Goal: Task Accomplishment & Management: Use online tool/utility

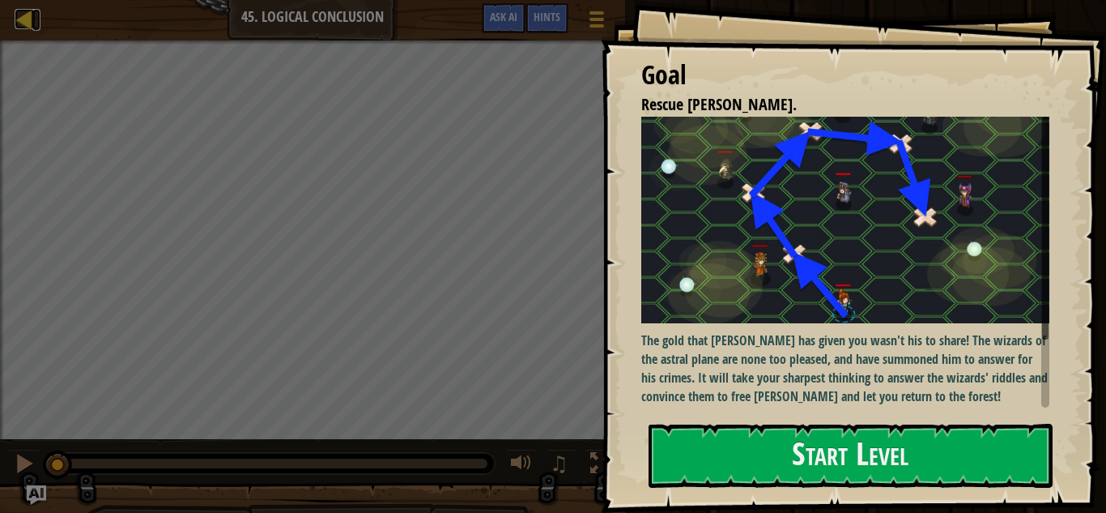
click at [23, 23] on div at bounding box center [25, 19] width 20 height 20
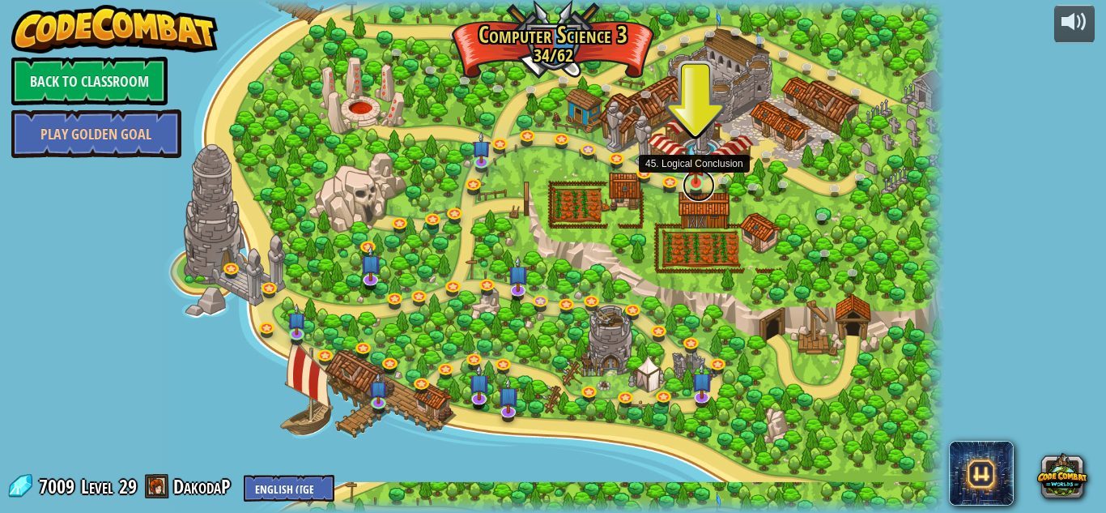
click at [696, 188] on link at bounding box center [699, 185] width 32 height 32
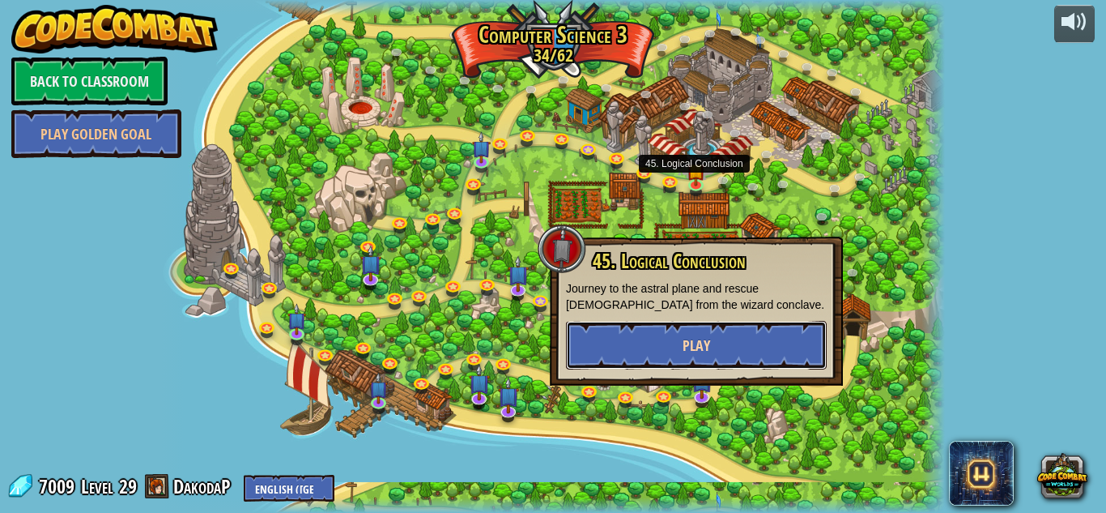
click at [615, 357] on button "Play" at bounding box center [696, 345] width 261 height 49
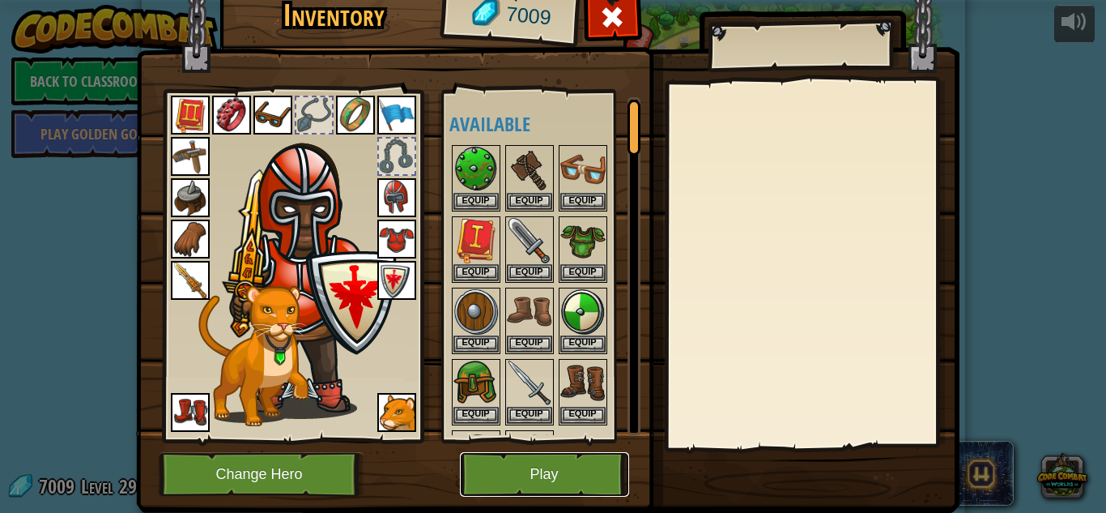
click at [539, 492] on button "Play" at bounding box center [544, 474] width 169 height 45
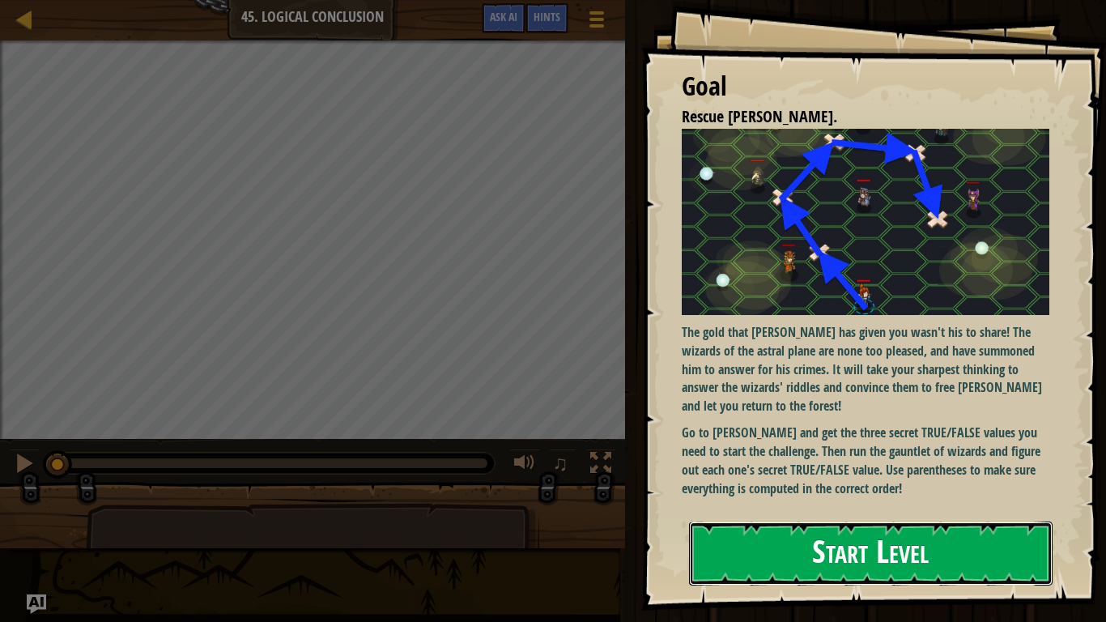
click at [777, 512] on button "Start Level" at bounding box center [871, 554] width 364 height 64
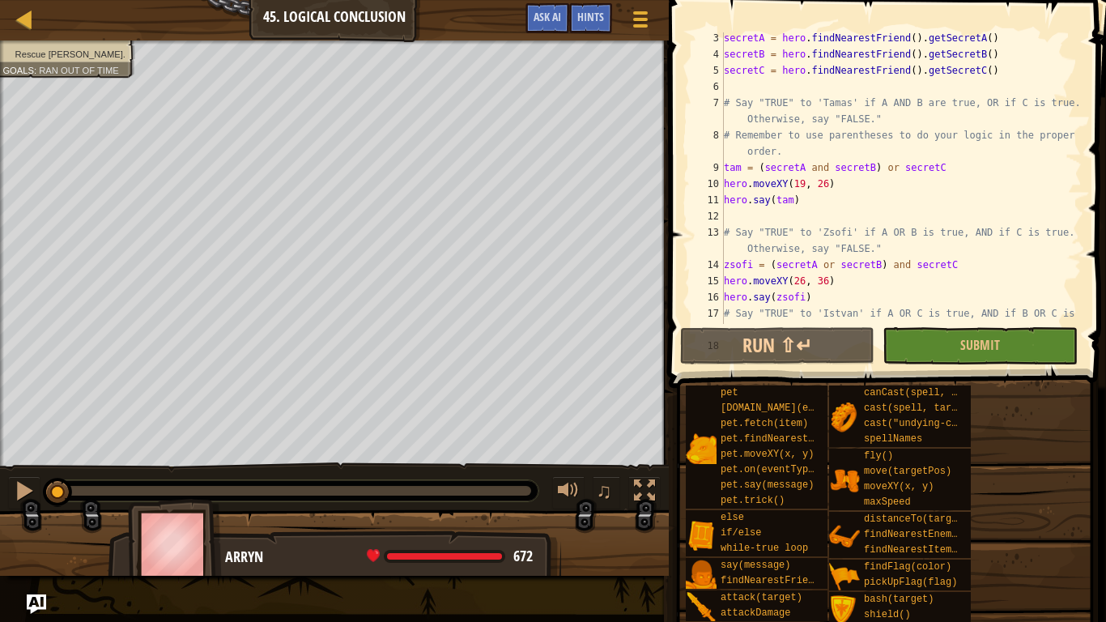
scroll to position [37, 0]
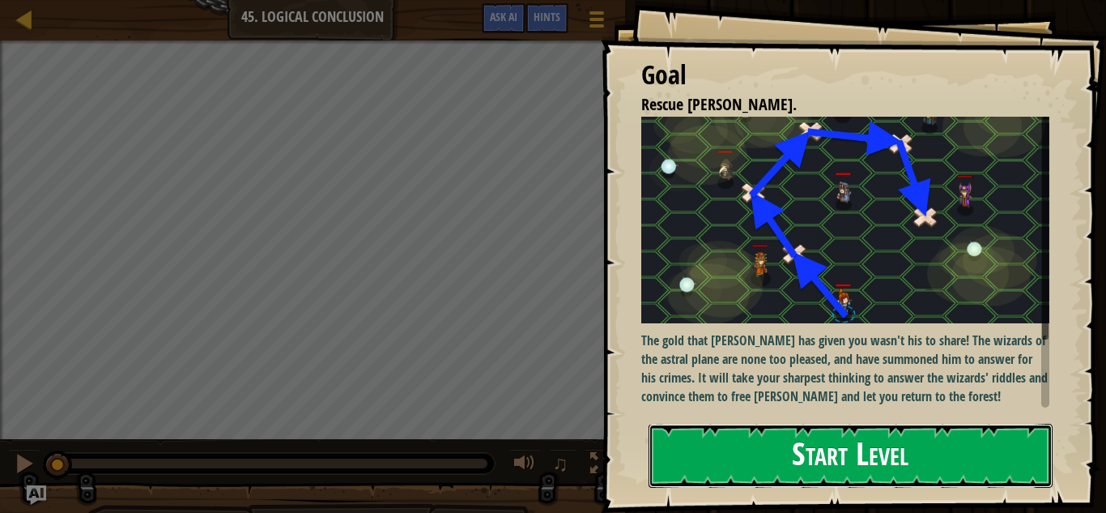
click at [827, 470] on button "Start Level" at bounding box center [851, 456] width 404 height 64
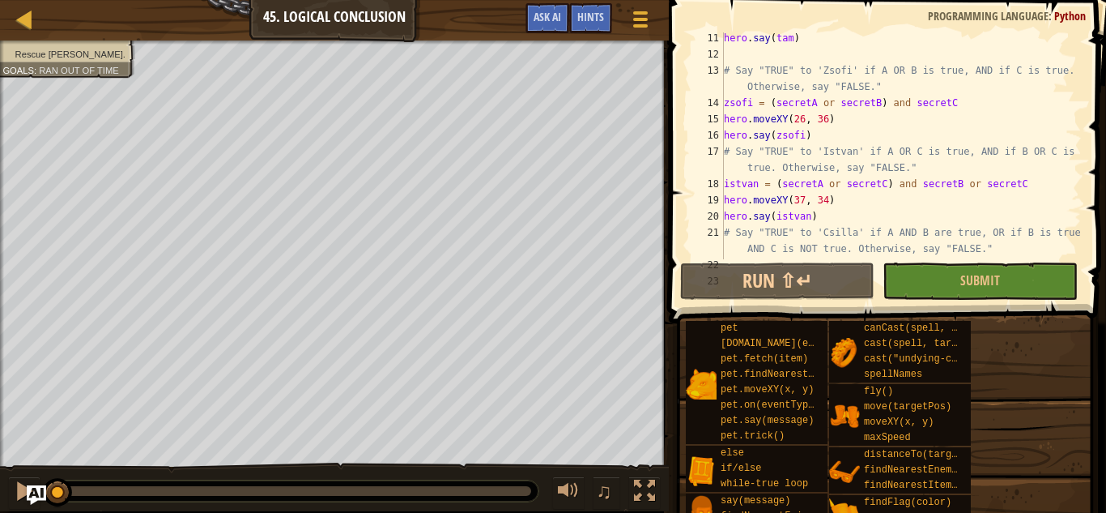
scroll to position [198, 0]
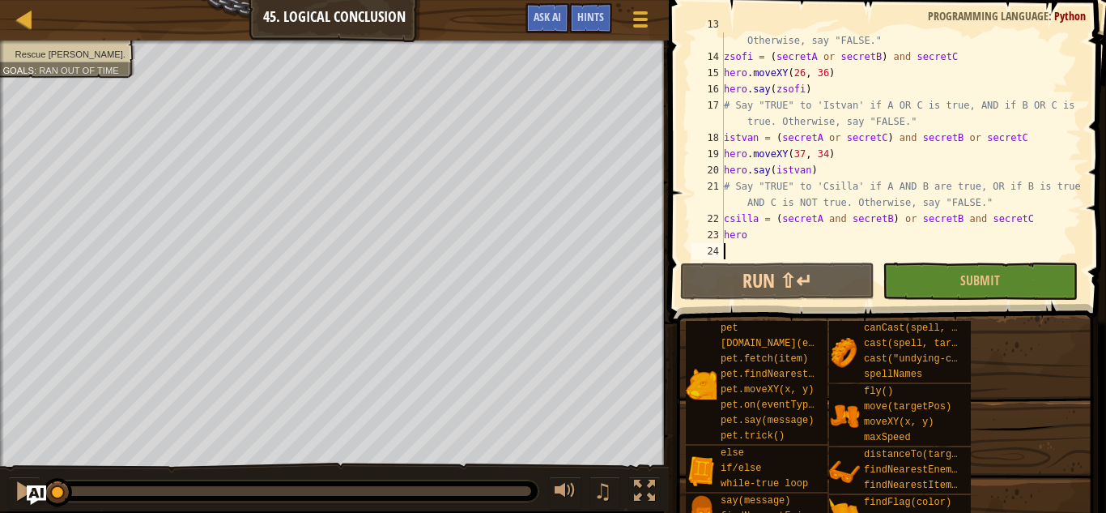
scroll to position [243, 0]
click at [786, 229] on div "# Say "TRUE" to 'Zsofi' if A OR B is true, AND if C is true. Otherwise, say "FA…" at bounding box center [901, 153] width 361 height 275
type textarea "hero"
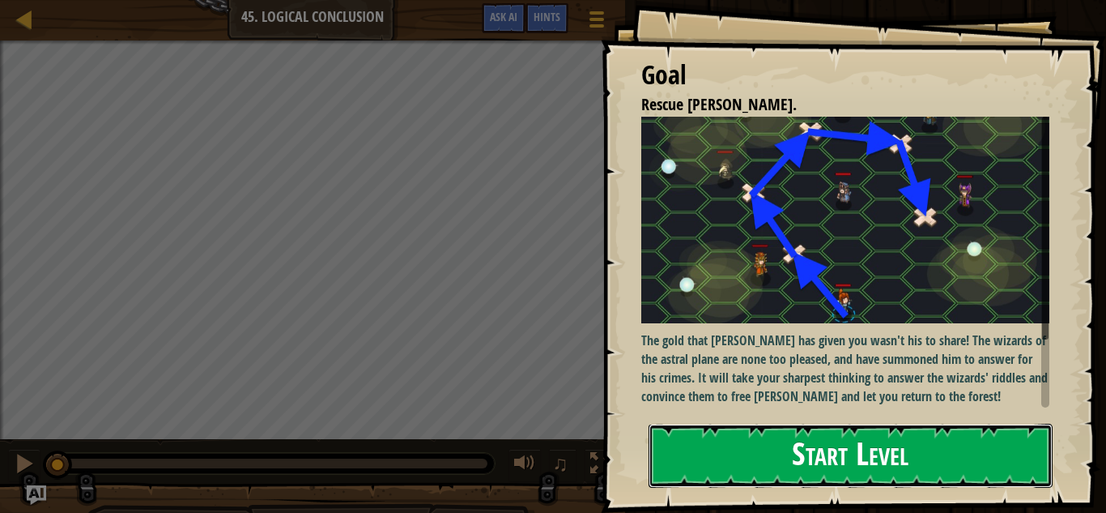
click at [720, 438] on button "Start Level" at bounding box center [851, 456] width 404 height 64
